Goal: Task Accomplishment & Management: Use online tool/utility

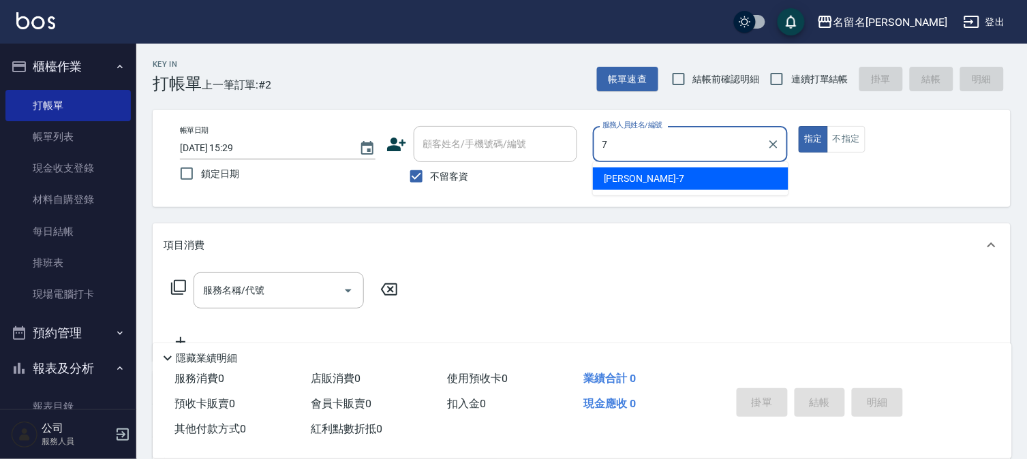
type input "[PERSON_NAME]-7"
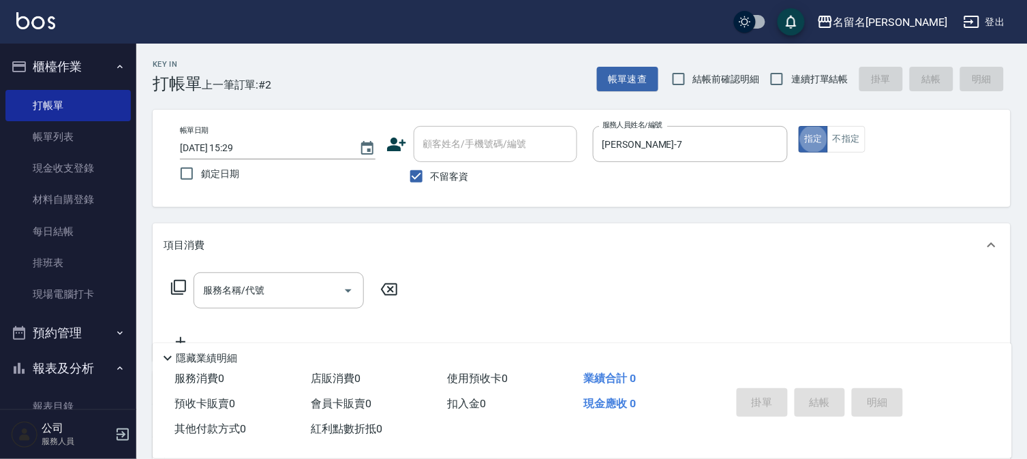
type button "true"
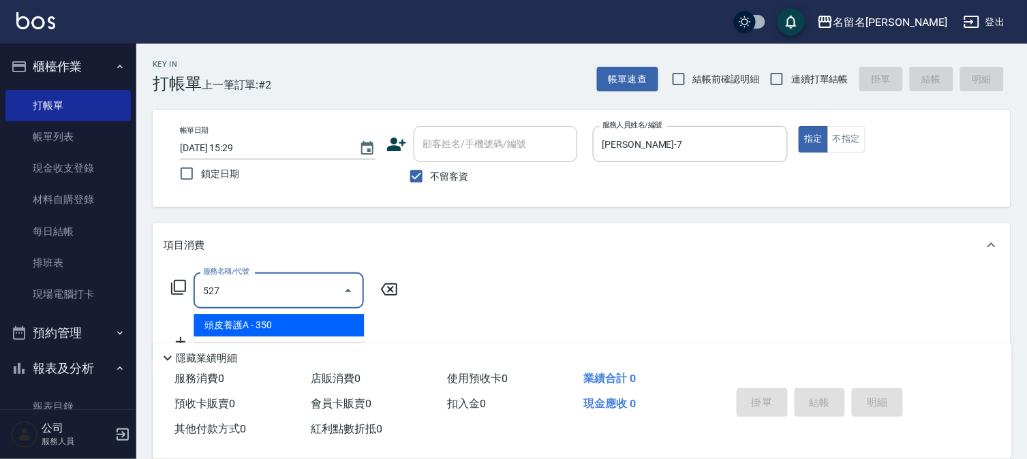
type input "頭皮養護A(527)"
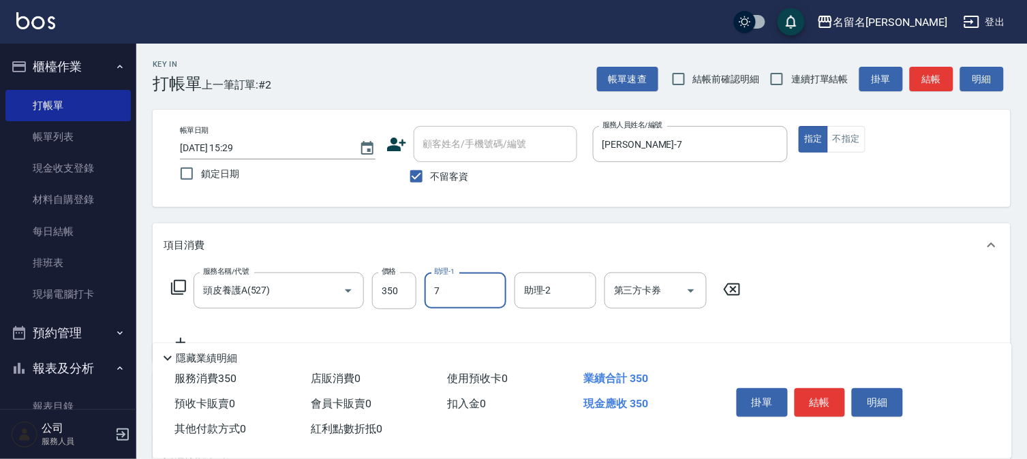
type input "[PERSON_NAME]-7"
type input "[PERSON_NAME](809)"
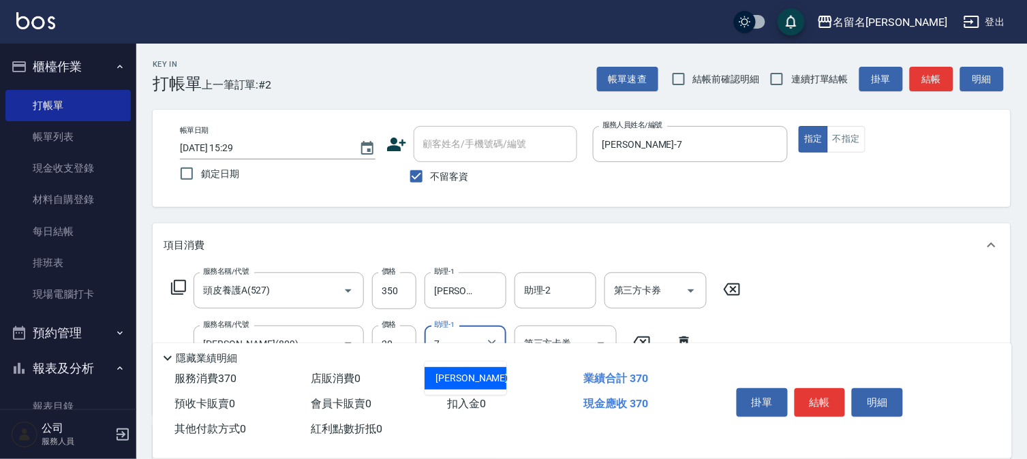
type input "[PERSON_NAME]-7"
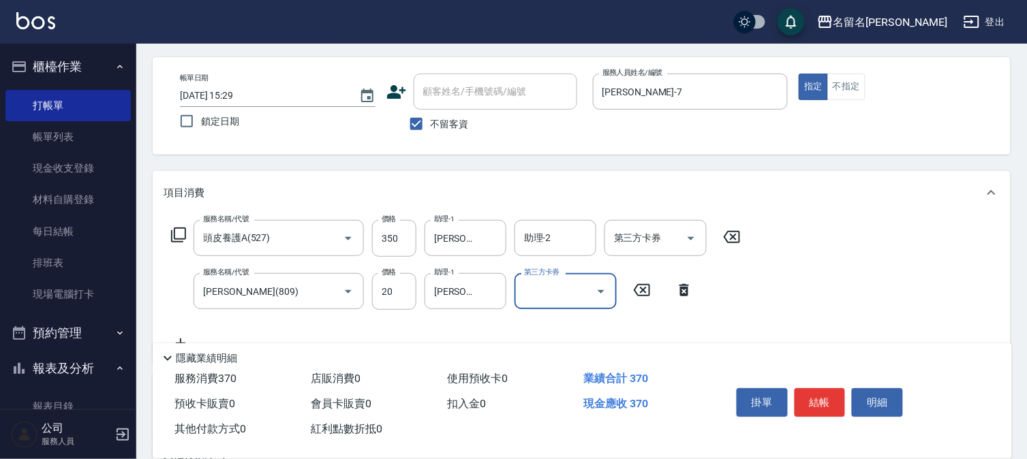
scroll to position [76, 0]
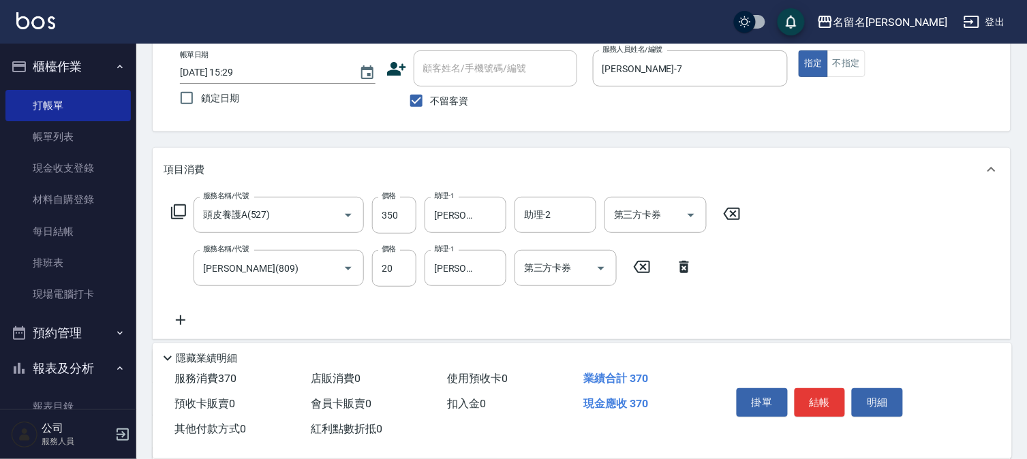
click at [680, 270] on icon at bounding box center [685, 267] width 10 height 12
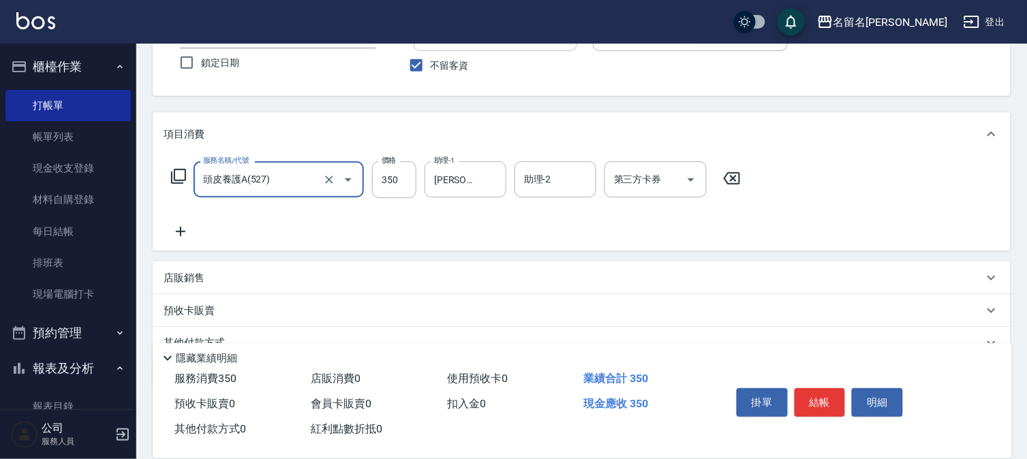
scroll to position [173, 0]
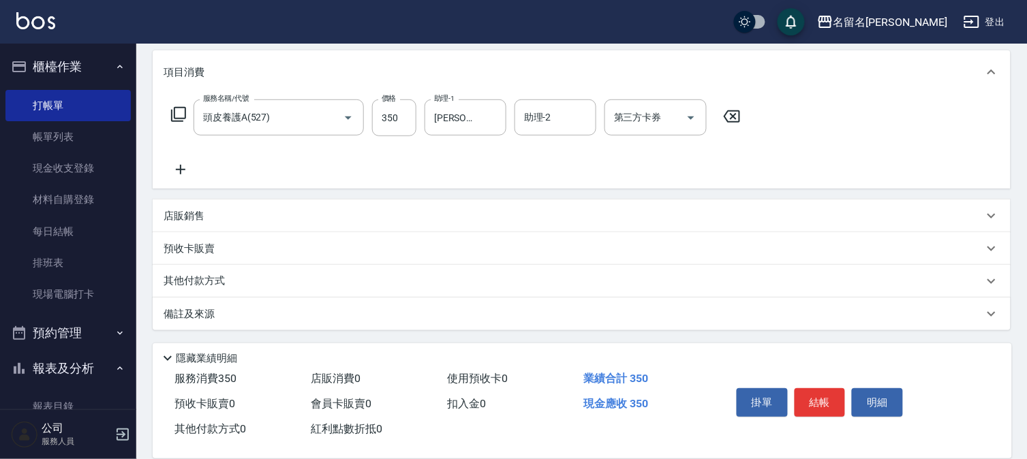
click at [186, 200] on div "店販銷售 服務人員姓名/編號 服務人員姓名/編號 商品代號/名稱 商品代號/名稱" at bounding box center [582, 216] width 858 height 33
click at [182, 215] on p "店販銷售" at bounding box center [184, 216] width 41 height 14
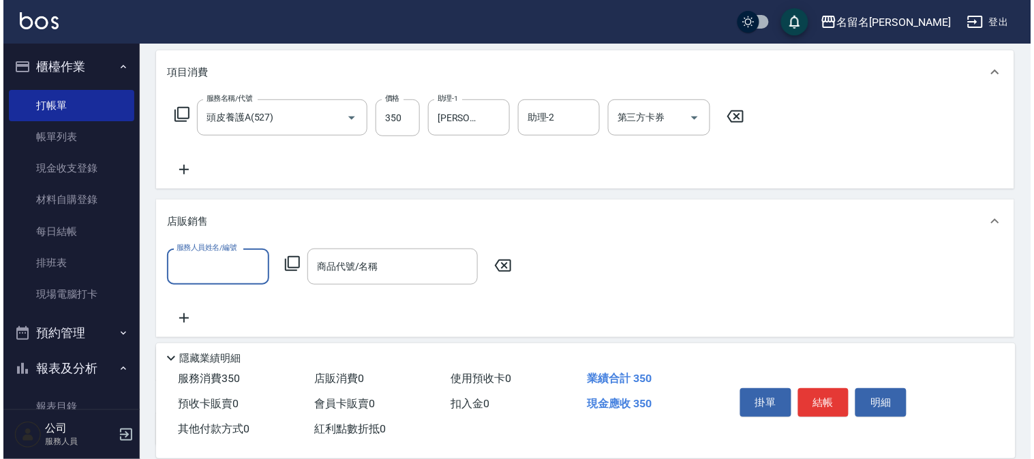
scroll to position [0, 0]
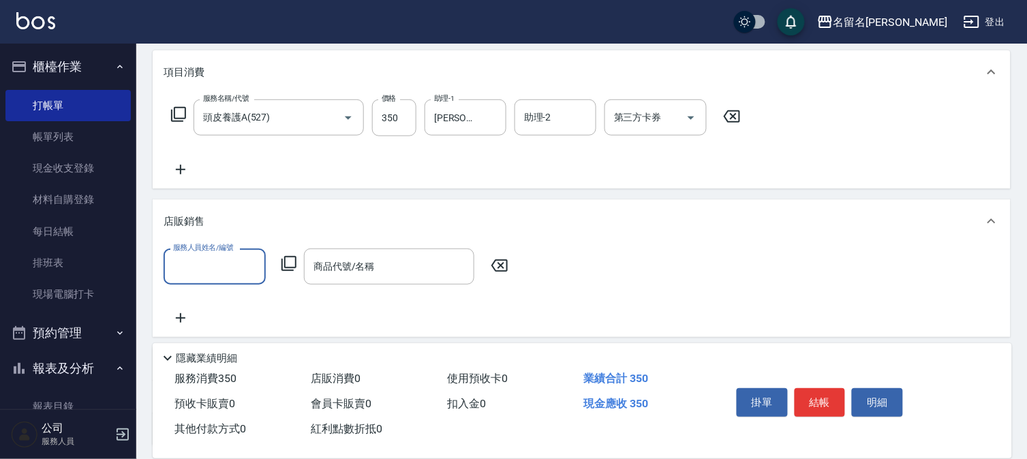
click at [199, 255] on input "服務人員姓名/編號" at bounding box center [215, 267] width 90 height 24
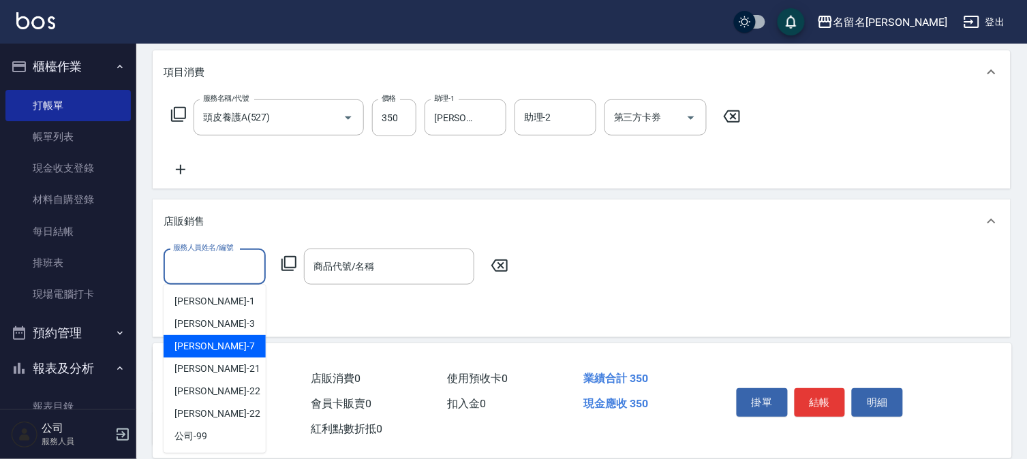
click at [207, 342] on span "[PERSON_NAME]-7" at bounding box center [215, 346] width 80 height 14
type input "[PERSON_NAME]-7"
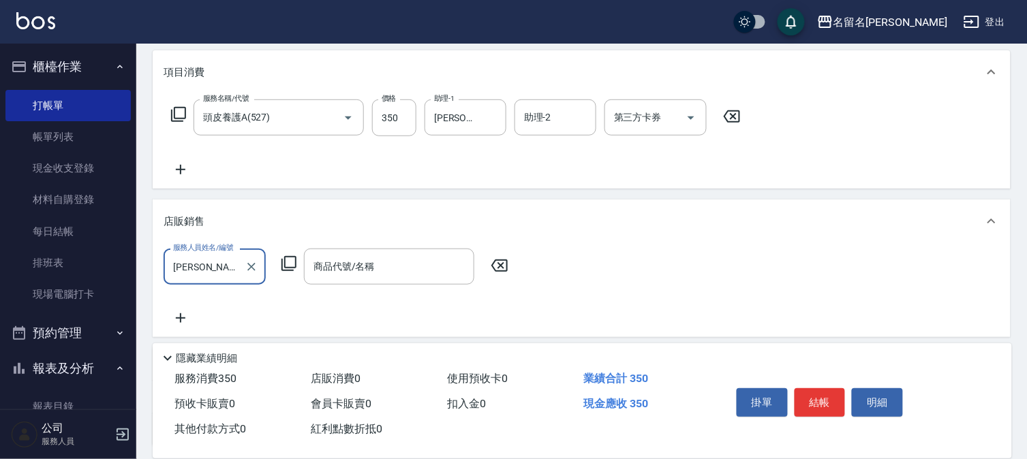
click at [288, 260] on icon at bounding box center [289, 264] width 16 height 16
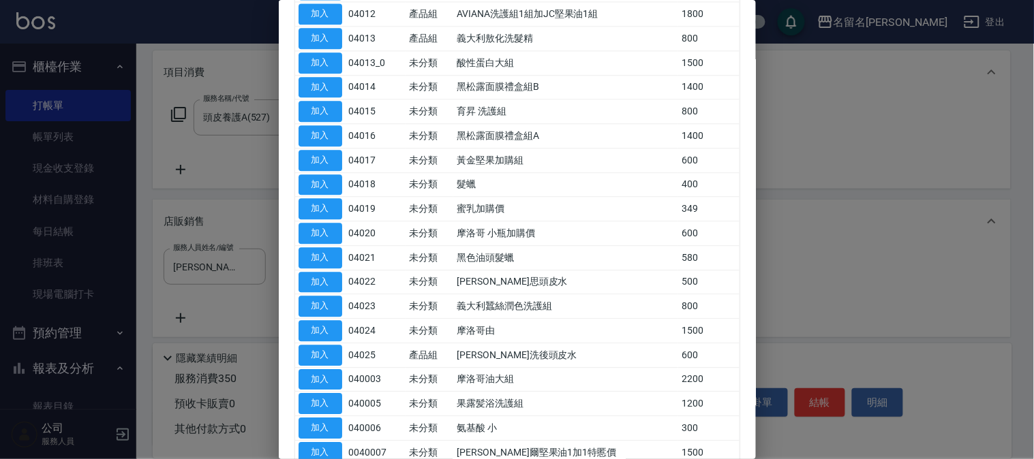
scroll to position [890, 0]
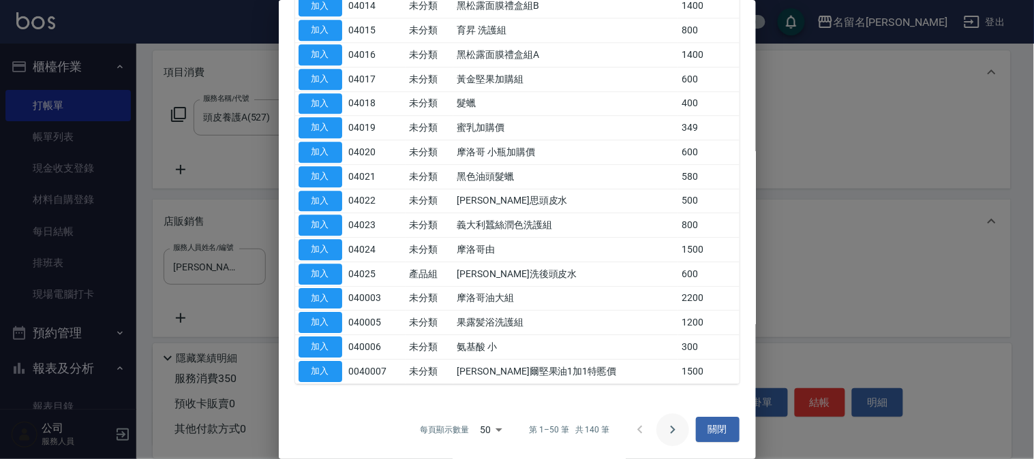
click at [665, 430] on icon "Go to next page" at bounding box center [673, 430] width 16 height 16
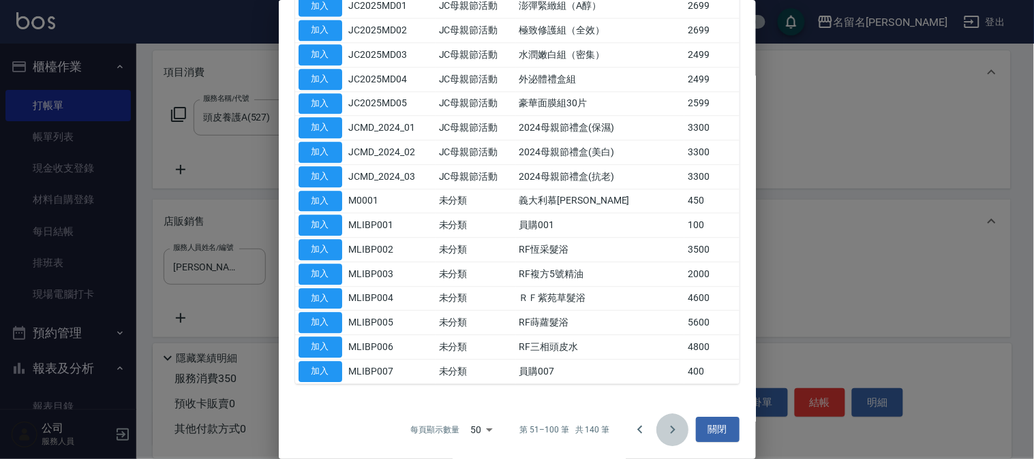
click at [665, 431] on icon "Go to next page" at bounding box center [673, 430] width 16 height 16
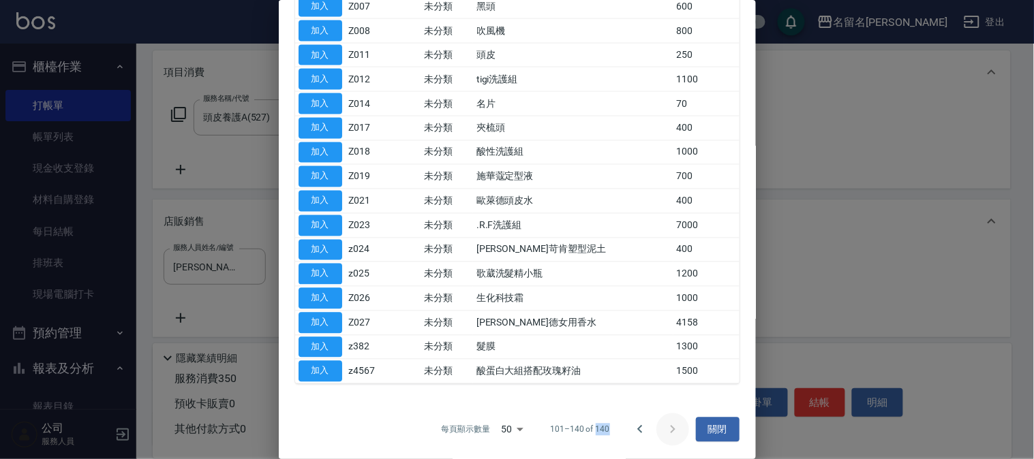
scroll to position [549, 0]
click at [664, 430] on div at bounding box center [656, 430] width 65 height 33
click at [635, 427] on icon "Go to previous page" at bounding box center [640, 430] width 16 height 16
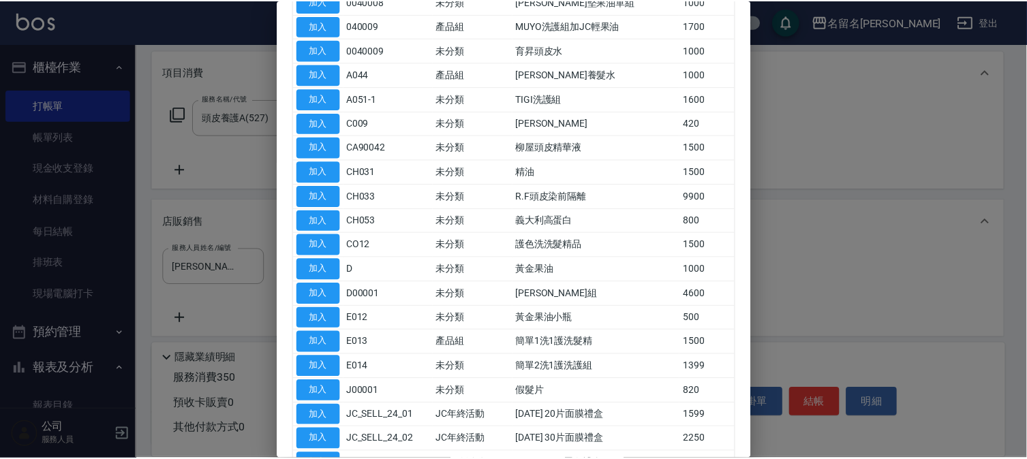
scroll to position [111, 0]
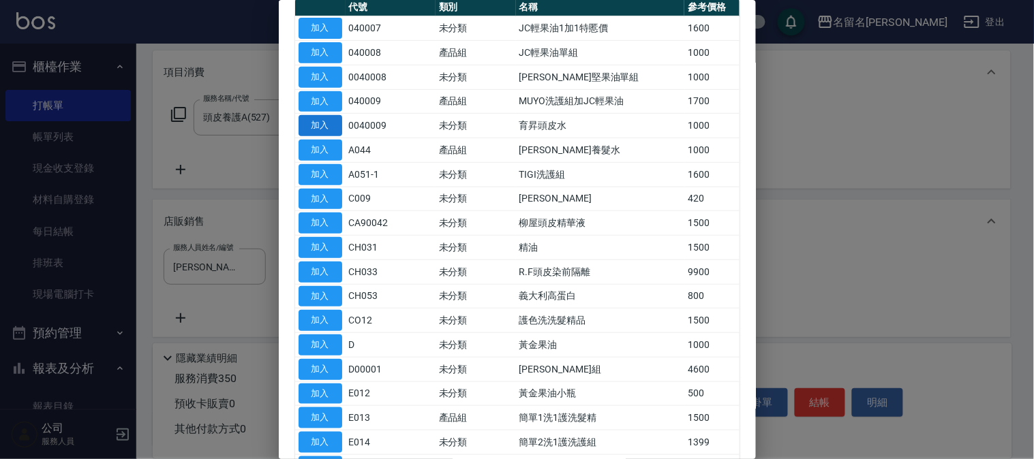
click at [337, 125] on button "加入" at bounding box center [321, 125] width 44 height 21
type input "育昇頭皮水"
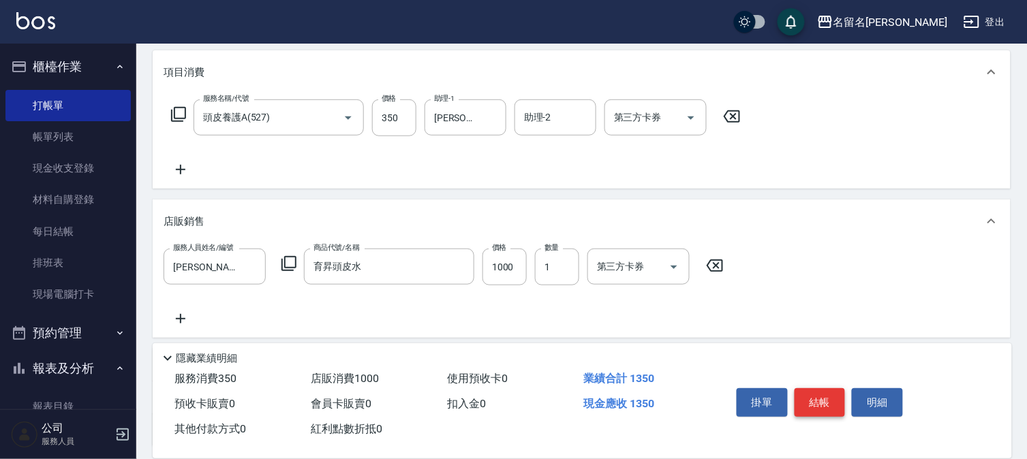
click at [830, 404] on button "結帳" at bounding box center [820, 403] width 51 height 29
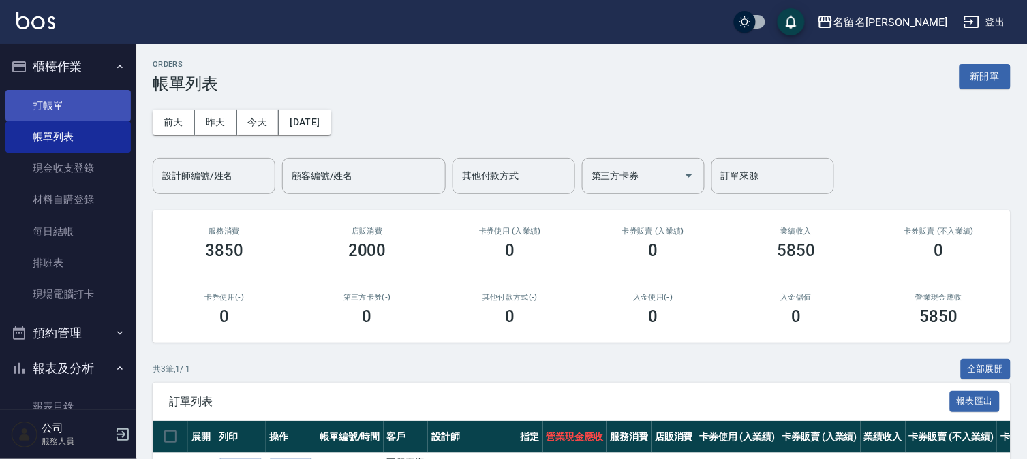
drag, startPoint x: 84, startPoint y: 103, endPoint x: 90, endPoint y: 106, distance: 7.0
click at [85, 103] on link "打帳單" at bounding box center [67, 105] width 125 height 31
